Goal: Task Accomplishment & Management: Manage account settings

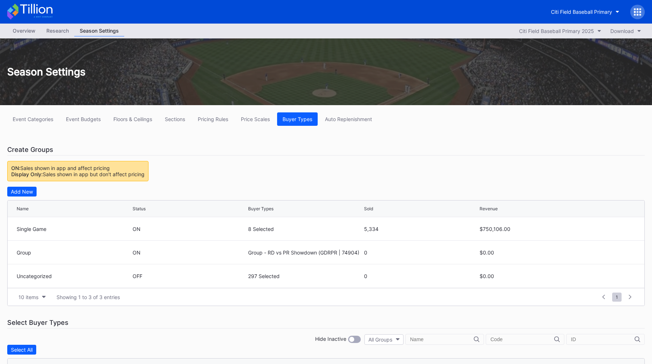
click at [558, 12] on div "Citi Field Baseball Primary" at bounding box center [581, 12] width 61 height 6
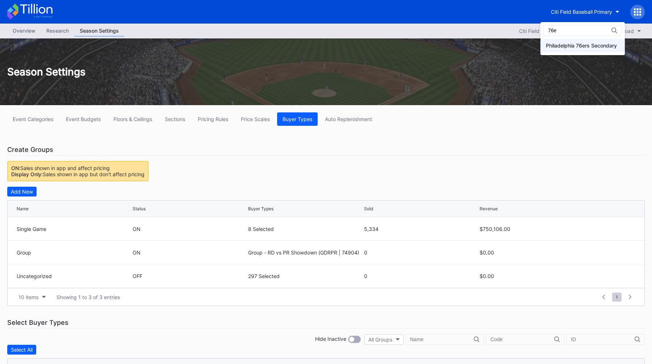
type input "76e"
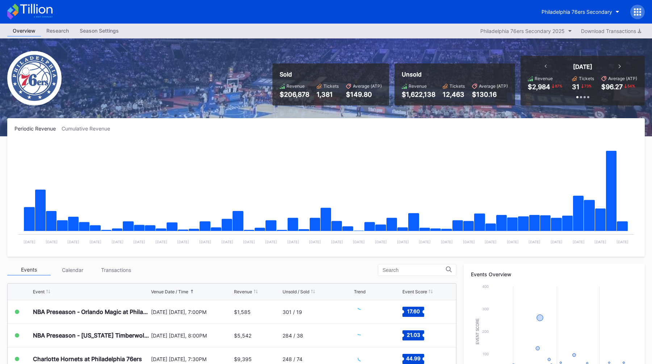
click at [94, 36] on link "Season Settings" at bounding box center [99, 30] width 50 height 11
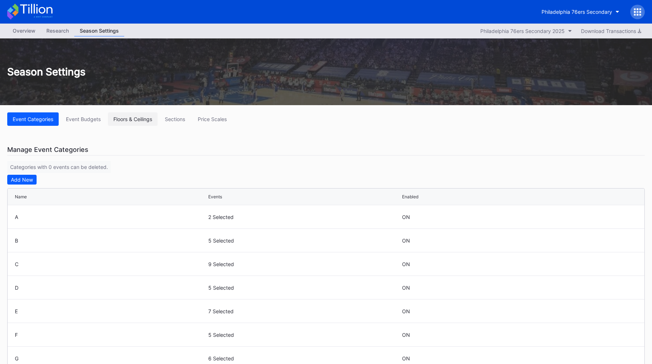
click at [130, 119] on div "Floors & Ceilings" at bounding box center [132, 119] width 39 height 6
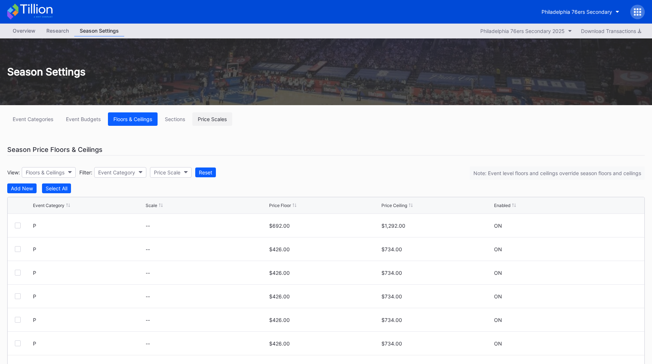
click at [208, 123] on button "Price Scales" at bounding box center [212, 118] width 40 height 13
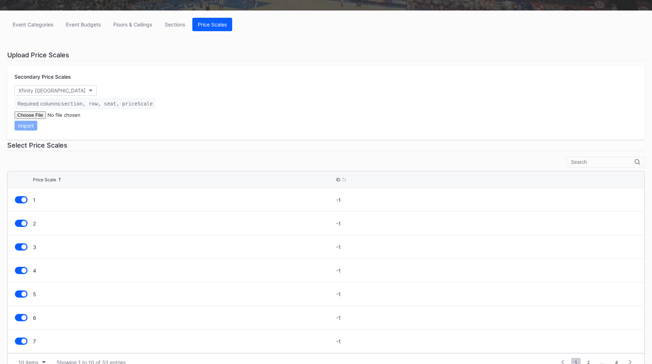
scroll to position [93, 0]
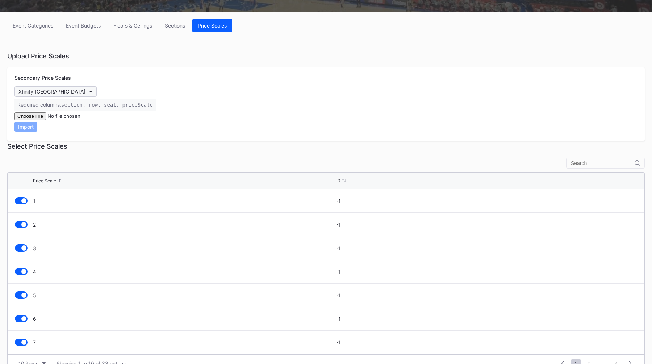
click at [63, 90] on div "Xfinity [GEOGRAPHIC_DATA]" at bounding box center [51, 91] width 67 height 6
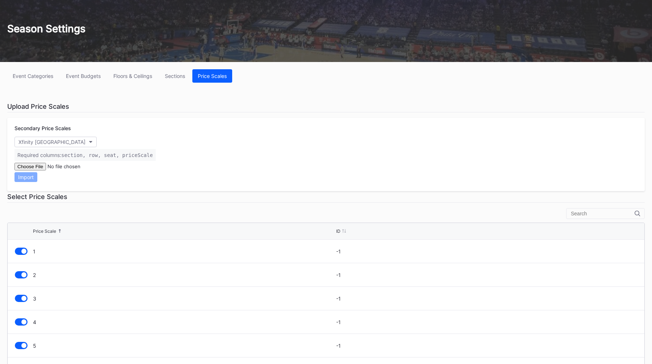
scroll to position [0, 0]
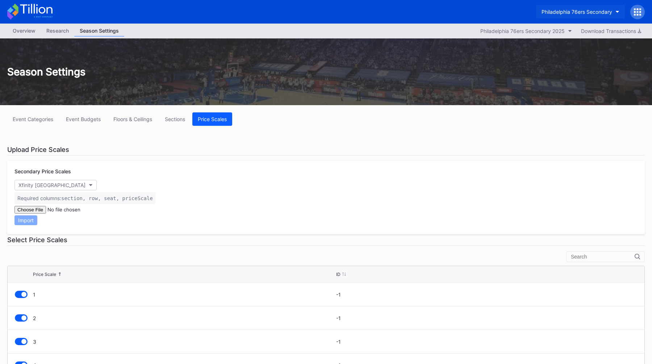
click at [583, 11] on div "Philadelphia 76ers Secondary" at bounding box center [577, 12] width 71 height 6
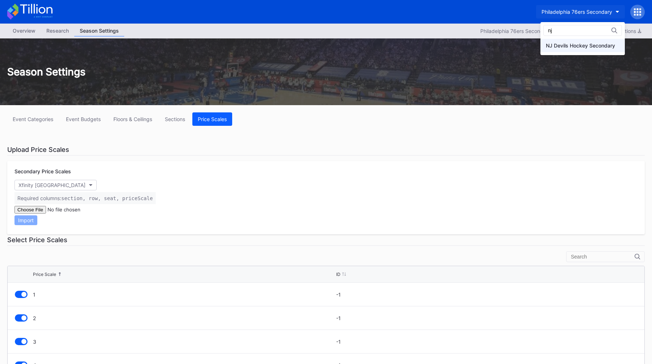
type input "nj"
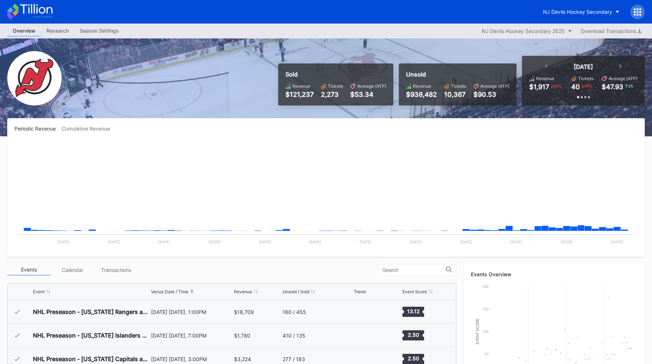
scroll to position [71, 0]
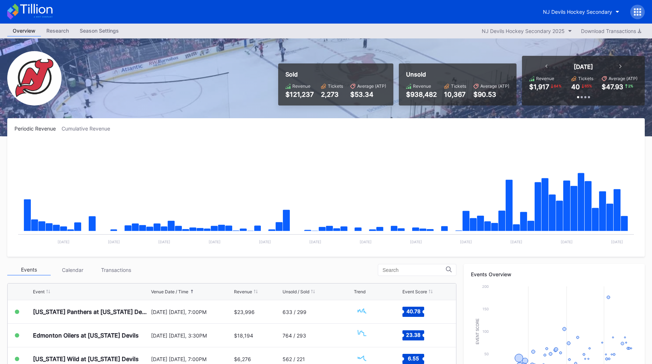
click at [94, 27] on div "Season Settings" at bounding box center [99, 30] width 50 height 11
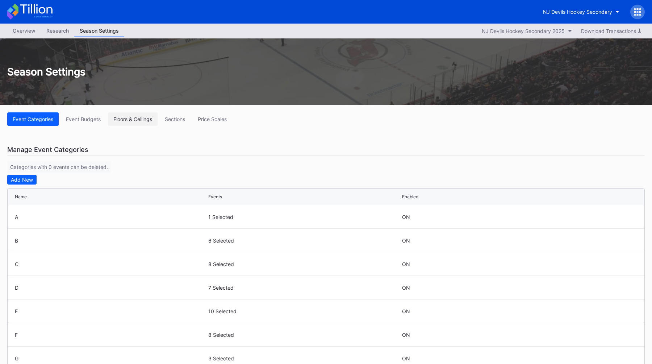
click at [126, 118] on div "Floors & Ceilings" at bounding box center [132, 119] width 39 height 6
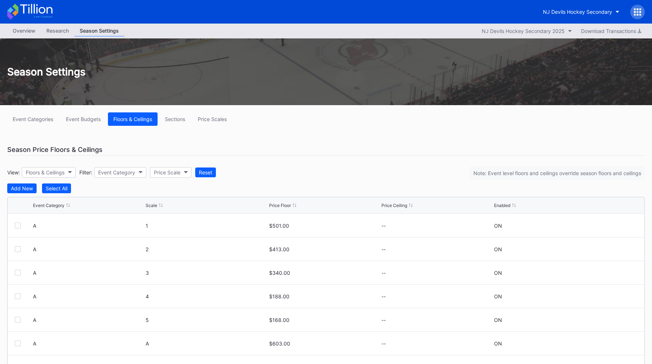
scroll to position [40, 0]
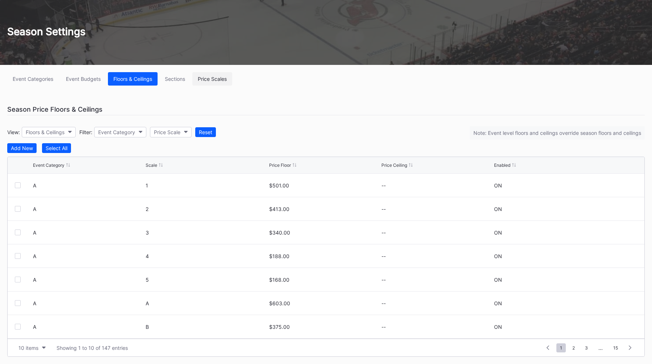
click at [208, 80] on div "Price Scales" at bounding box center [212, 79] width 29 height 6
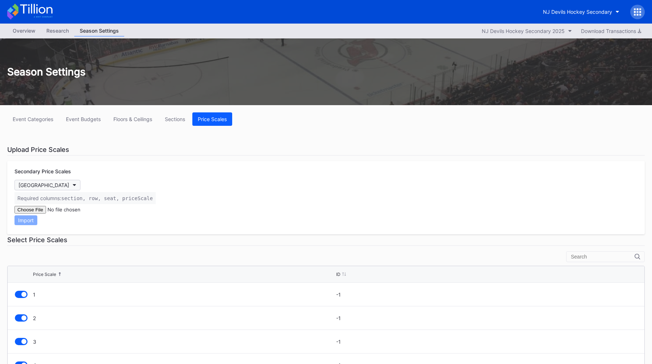
click at [56, 184] on div "[GEOGRAPHIC_DATA]" at bounding box center [43, 185] width 51 height 6
click at [575, 5] on button "NJ Devils Hockey Secondary" at bounding box center [581, 11] width 87 height 13
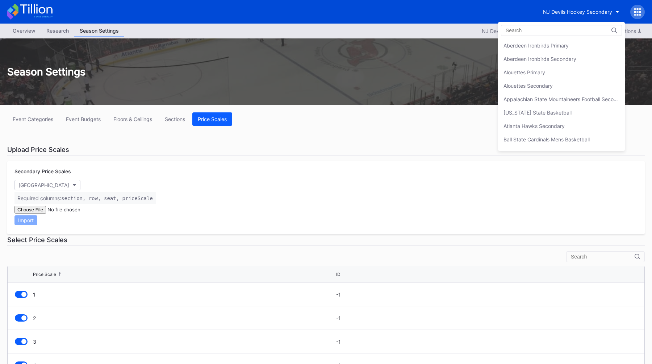
scroll to position [1434, 0]
type input "6"
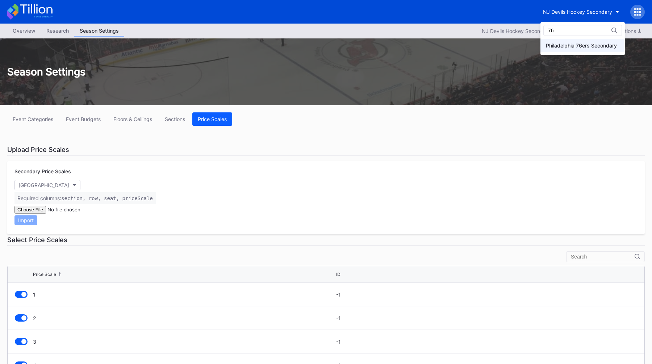
type input "76"
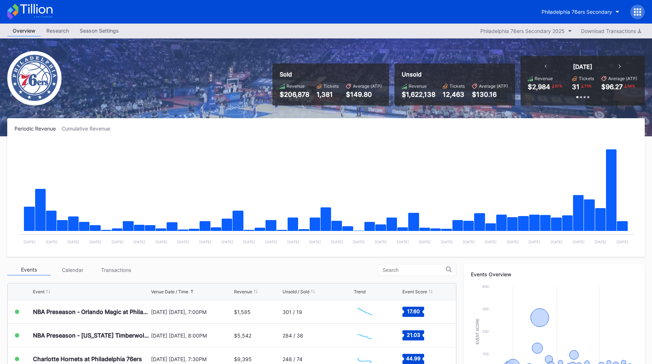
click at [97, 36] on link "Season Settings" at bounding box center [99, 30] width 50 height 11
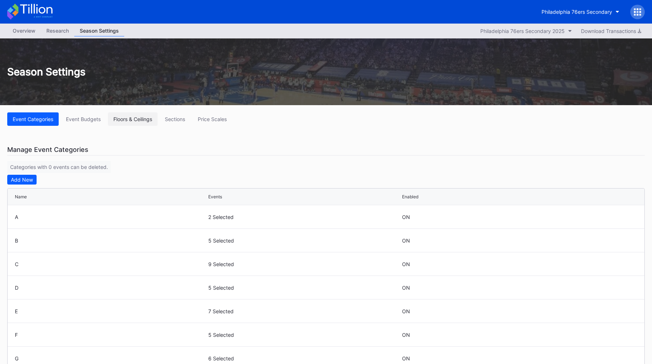
click at [143, 122] on div "Floors & Ceilings" at bounding box center [132, 119] width 39 height 6
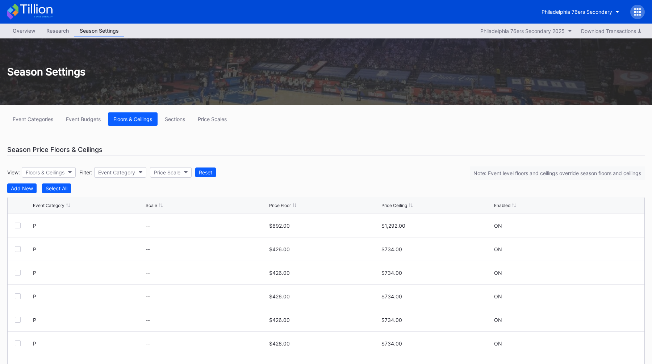
click at [216, 142] on div "Event Categories Event Budgets Floors & Ceilings Sections Price Scales Season P…" at bounding box center [326, 254] width 652 height 299
